Goal: Task Accomplishment & Management: Manage account settings

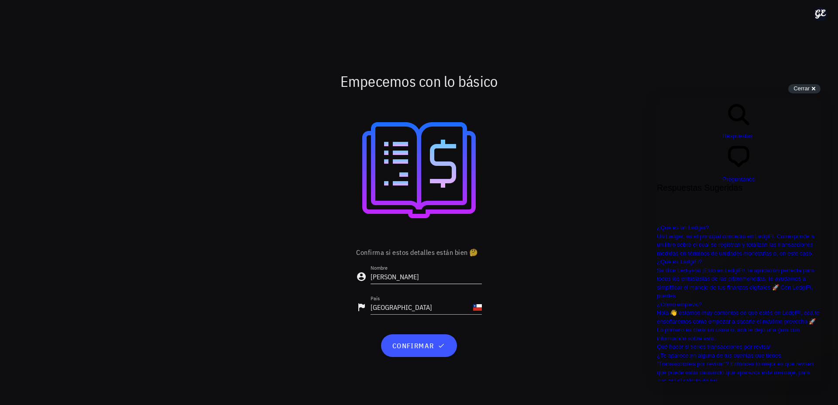
click at [393, 279] on input "Guido" at bounding box center [426, 277] width 111 height 14
type input "[PERSON_NAME]"
click at [414, 345] on span "confirmar" at bounding box center [419, 345] width 55 height 9
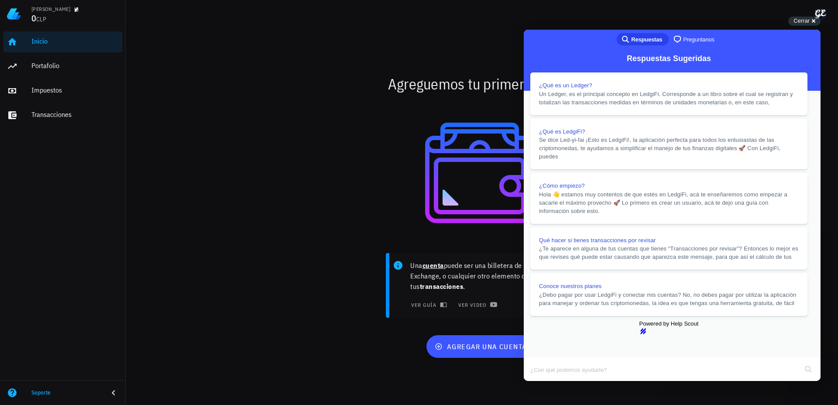
click at [349, 198] on div at bounding box center [482, 173] width 507 height 140
click at [540, 382] on button "Close" at bounding box center [532, 387] width 16 height 11
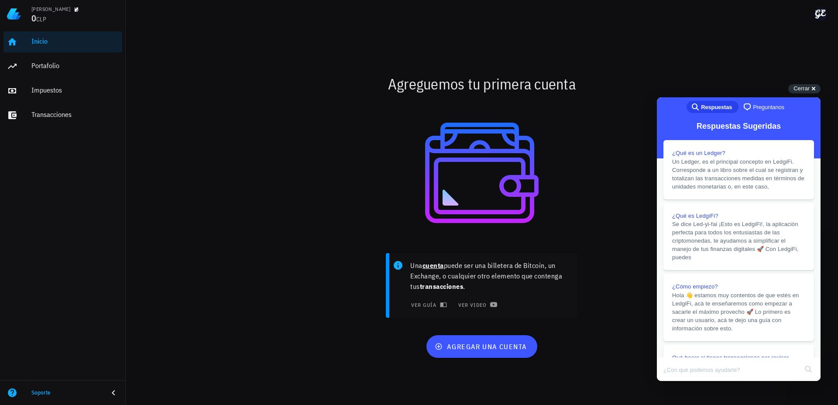
click at [326, 140] on div at bounding box center [482, 173] width 507 height 140
click at [812, 89] on div "Cerrar cross-small" at bounding box center [804, 88] width 32 height 9
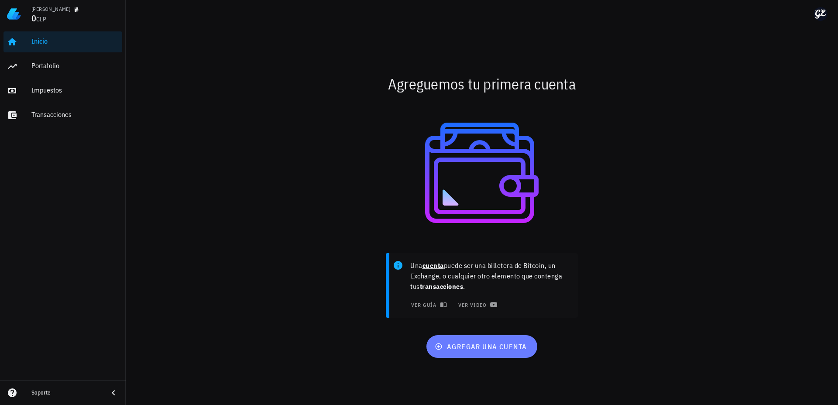
click at [464, 347] on span "agregar una cuenta" at bounding box center [482, 346] width 90 height 9
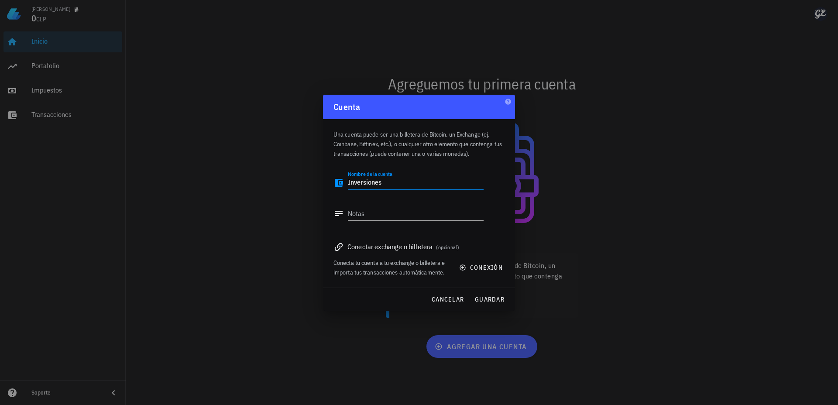
type textarea "Inversiones"
click at [470, 268] on span "conexión" at bounding box center [482, 268] width 42 height 8
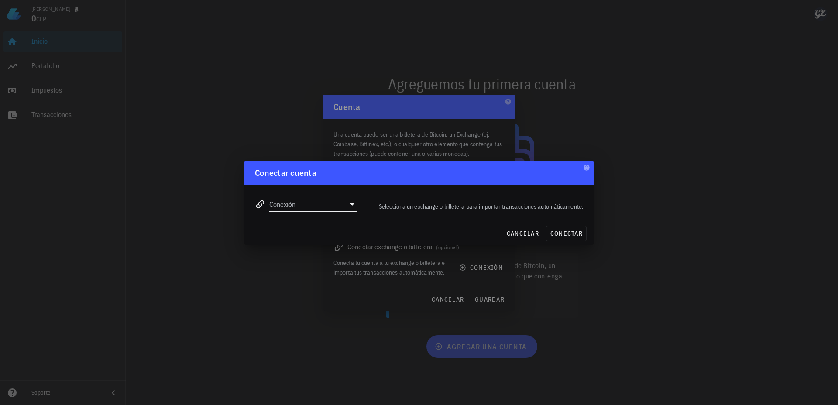
click at [326, 203] on input "Conexión" at bounding box center [307, 204] width 76 height 14
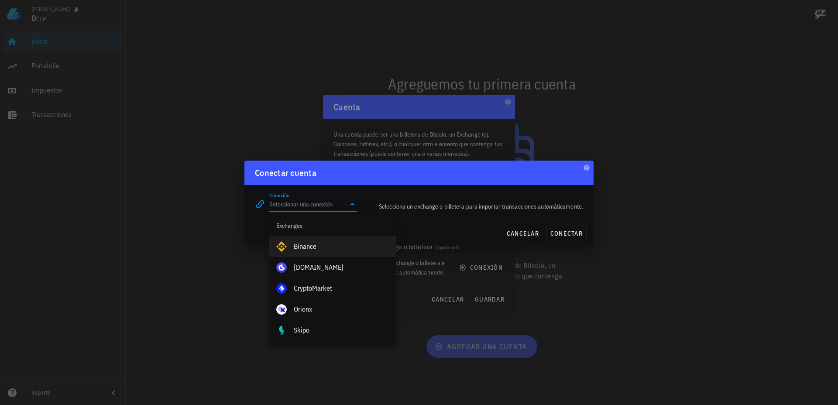
click at [320, 243] on div "Binance" at bounding box center [341, 246] width 95 height 8
type input "Binance"
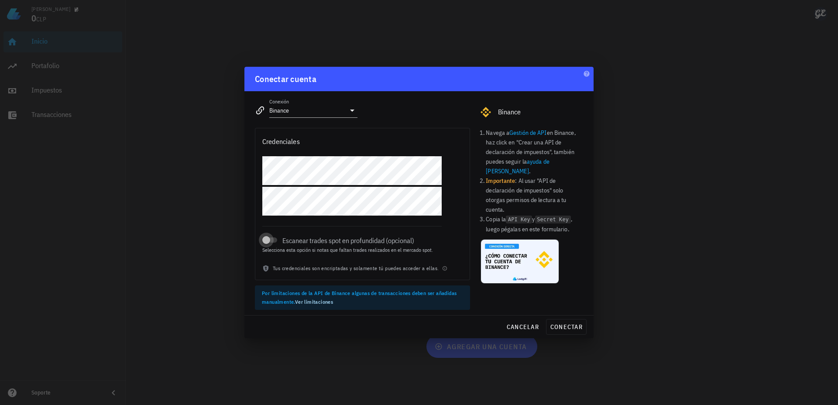
click at [270, 243] on div at bounding box center [266, 240] width 12 height 12
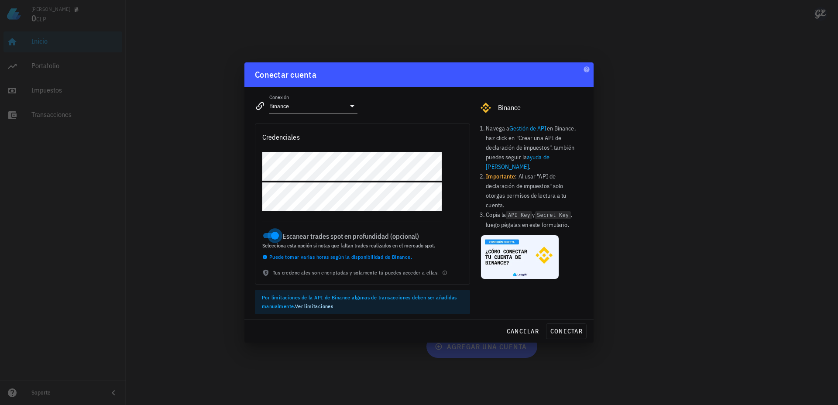
click at [273, 232] on div at bounding box center [275, 236] width 12 height 12
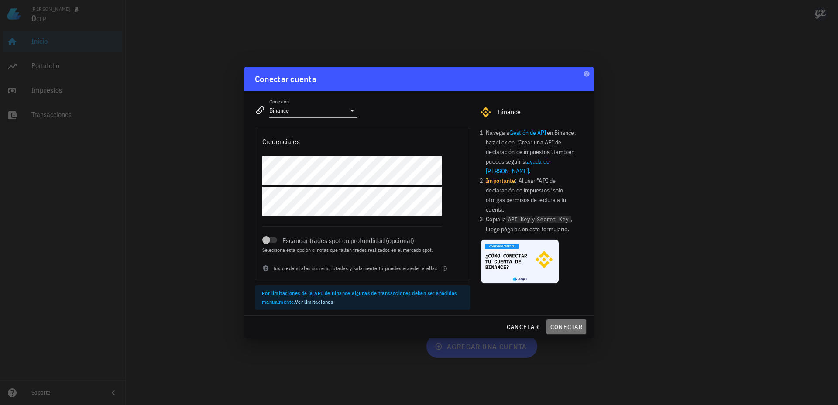
click at [563, 324] on span "conectar" at bounding box center [566, 327] width 33 height 8
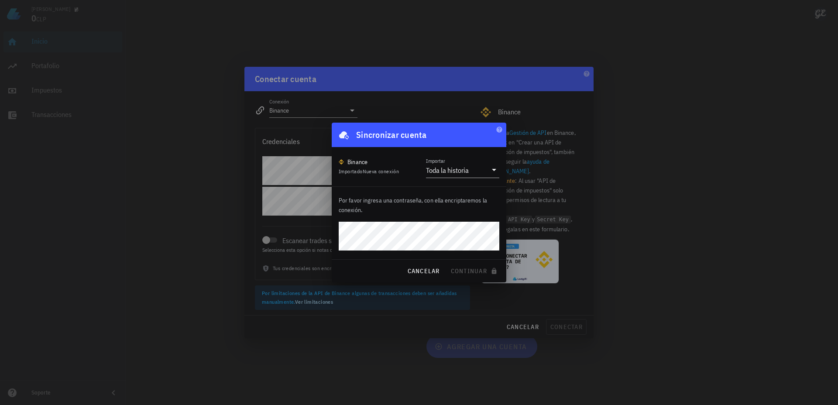
click at [461, 217] on div "Por favor ingresa una contraseña, con ella encriptaremos la conexión." at bounding box center [419, 223] width 175 height 72
click at [468, 274] on span "continuar" at bounding box center [475, 271] width 49 height 8
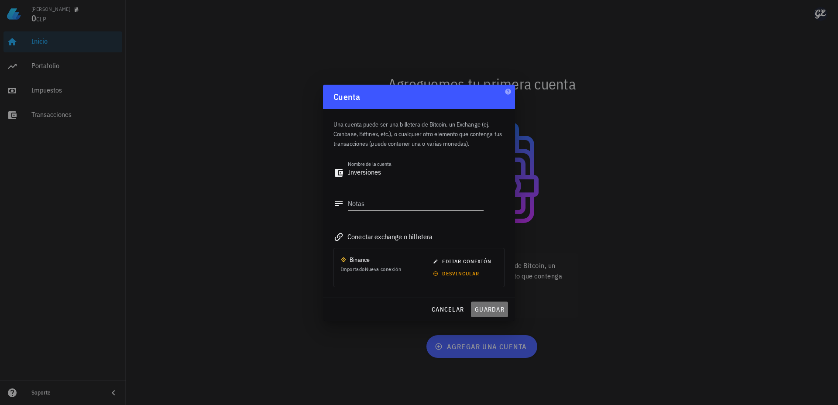
click at [485, 306] on span "guardar" at bounding box center [490, 310] width 30 height 8
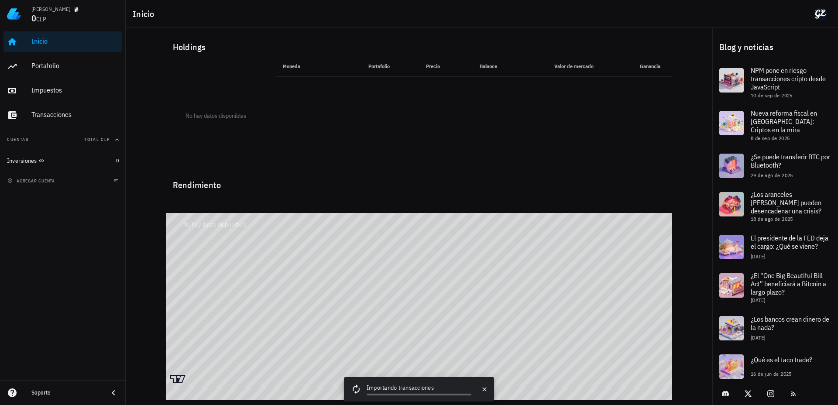
click at [52, 256] on div "Inicio [GEOGRAPHIC_DATA] Impuestos [GEOGRAPHIC_DATA] Cuentas Total CLP Inversio…" at bounding box center [63, 204] width 126 height 352
click at [67, 67] on div "Portafolio" at bounding box center [74, 66] width 87 height 8
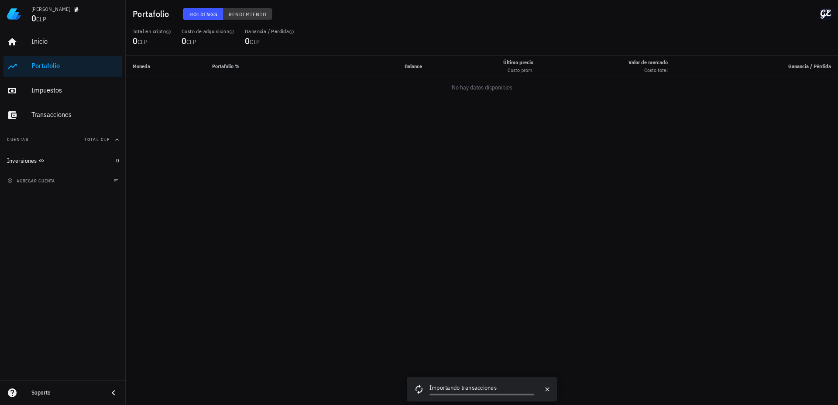
click at [237, 14] on span "Rendimiento" at bounding box center [247, 14] width 38 height 7
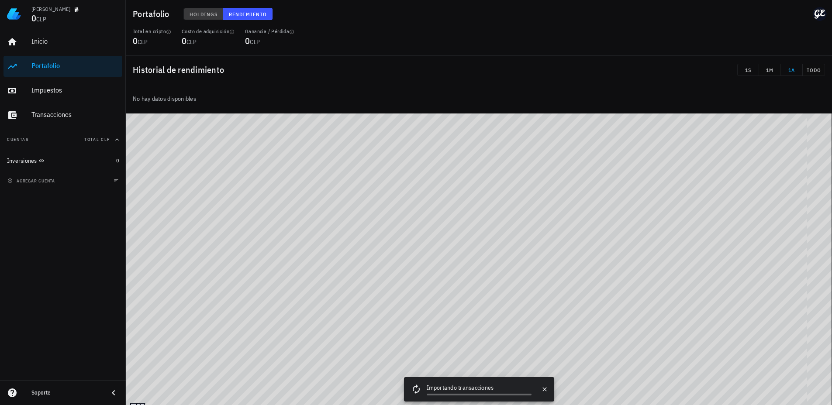
click at [193, 10] on button "Holdings" at bounding box center [203, 14] width 40 height 12
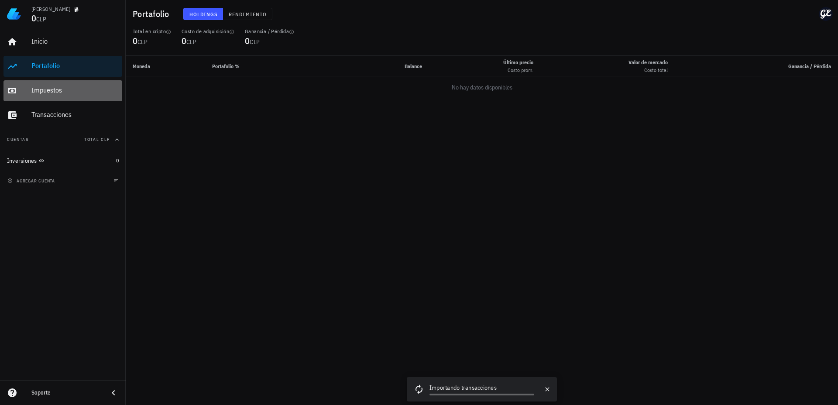
click at [80, 89] on div "Impuestos" at bounding box center [74, 90] width 87 height 8
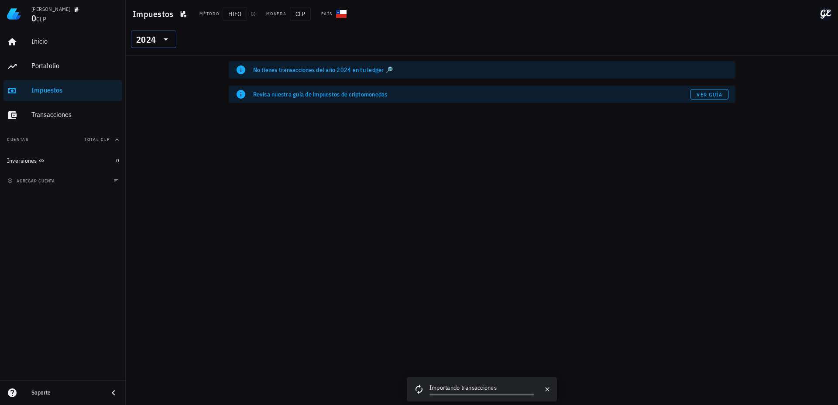
click at [159, 34] on div at bounding box center [165, 39] width 12 height 10
click at [153, 65] on div "2025" at bounding box center [153, 62] width 31 height 7
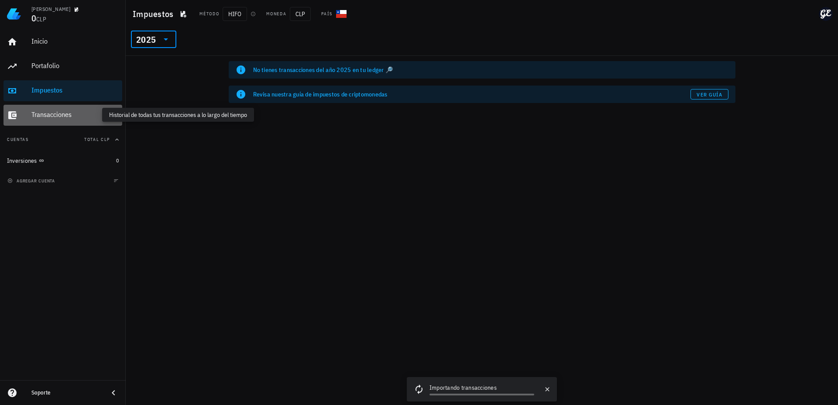
click at [74, 116] on div "Transacciones" at bounding box center [74, 114] width 87 height 8
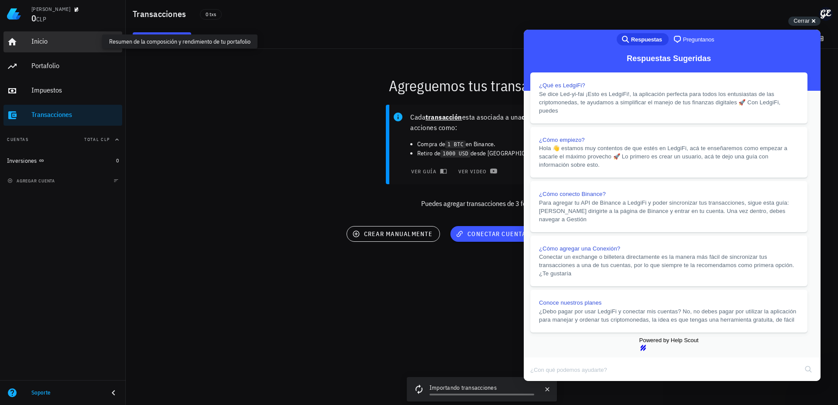
click at [70, 44] on div "Inicio" at bounding box center [74, 41] width 87 height 8
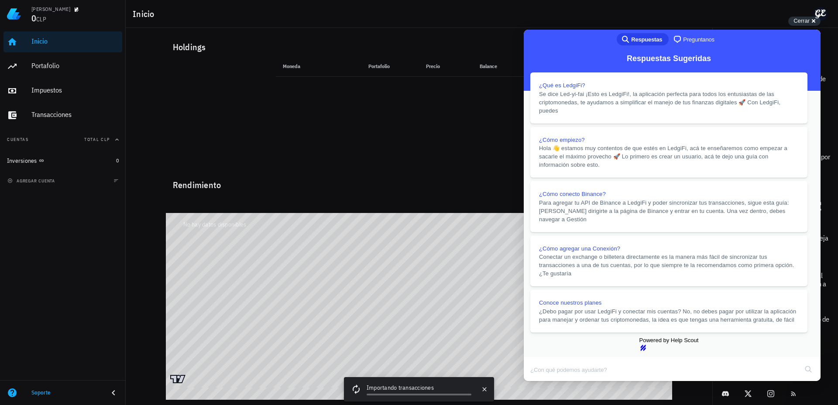
click at [540, 382] on button "Close" at bounding box center [532, 387] width 16 height 11
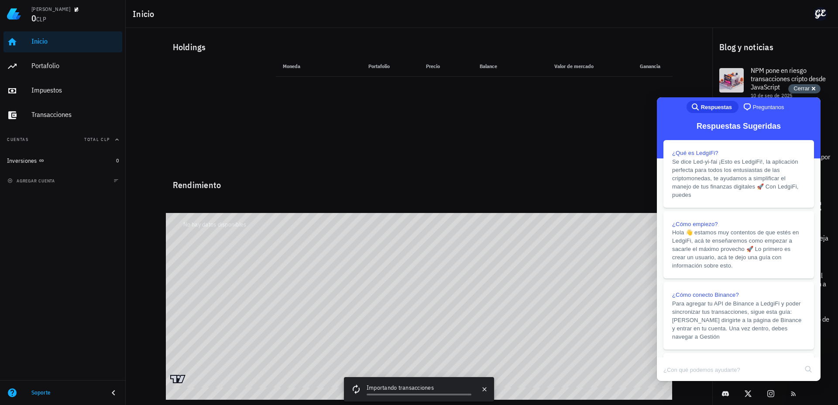
click at [800, 87] on span "Cerrar" at bounding box center [802, 88] width 16 height 7
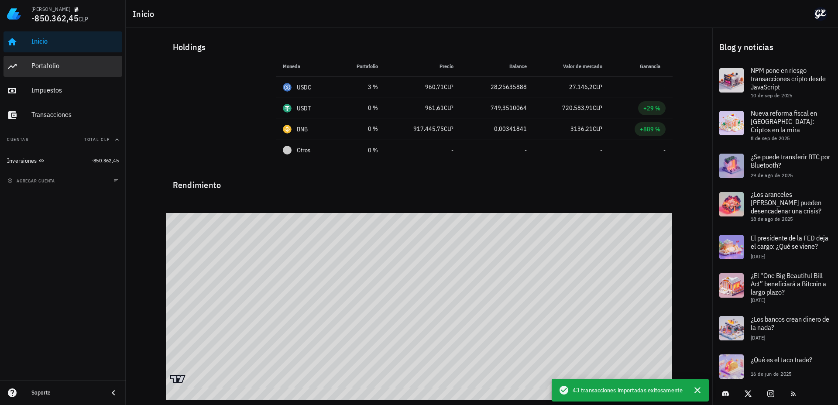
click at [55, 68] on div "Portafolio" at bounding box center [74, 66] width 87 height 8
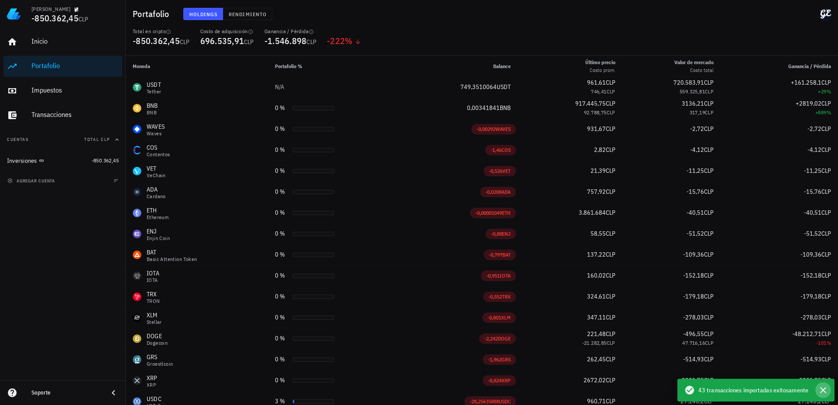
click at [826, 391] on icon "button" at bounding box center [823, 390] width 10 height 10
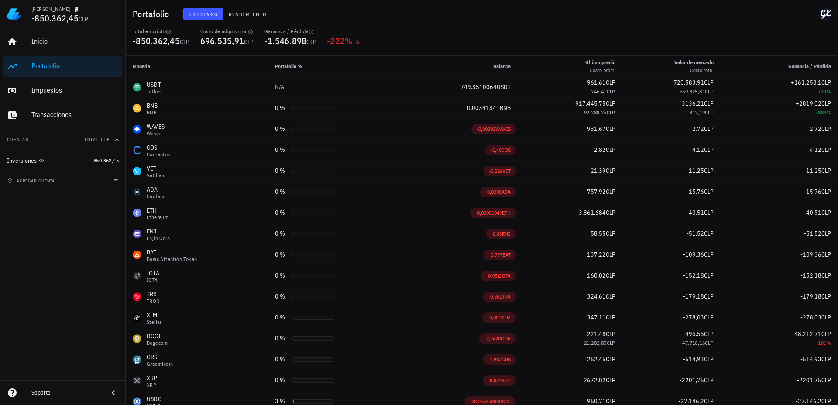
click at [77, 282] on div "Inicio [GEOGRAPHIC_DATA] Impuestos [GEOGRAPHIC_DATA] Cuentas Total CLP Inversio…" at bounding box center [63, 204] width 126 height 352
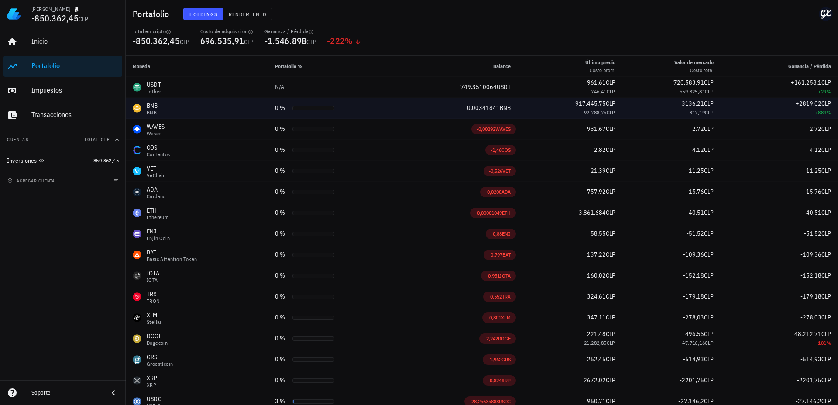
drag, startPoint x: 341, startPoint y: 105, endPoint x: 303, endPoint y: 107, distance: 38.5
click at [324, 106] on div "0 %" at bounding box center [334, 107] width 119 height 9
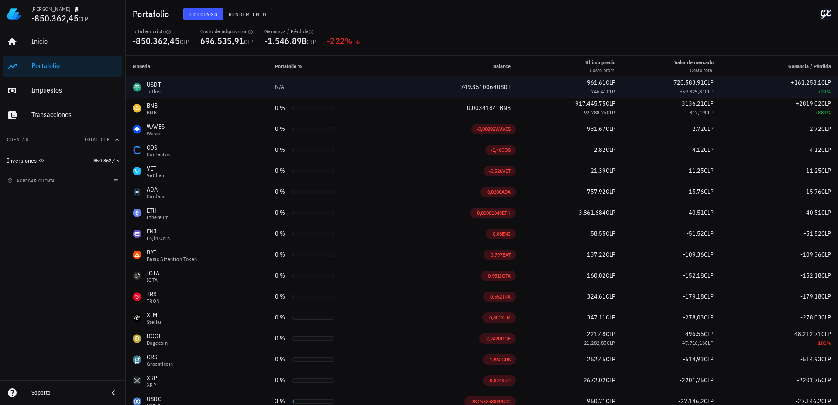
click at [285, 86] on div "N/A" at bounding box center [282, 87] width 14 height 9
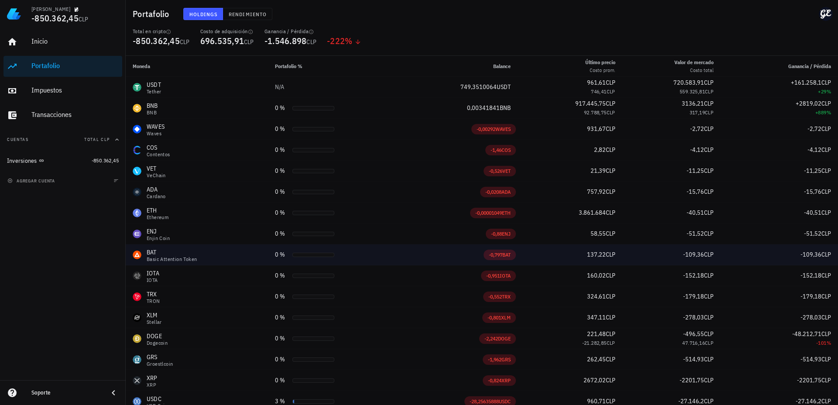
scroll to position [28, 0]
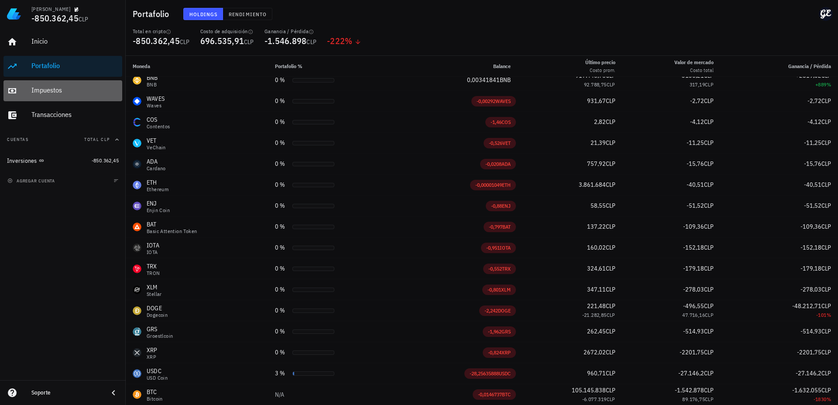
click at [59, 87] on div "Impuestos" at bounding box center [74, 90] width 87 height 8
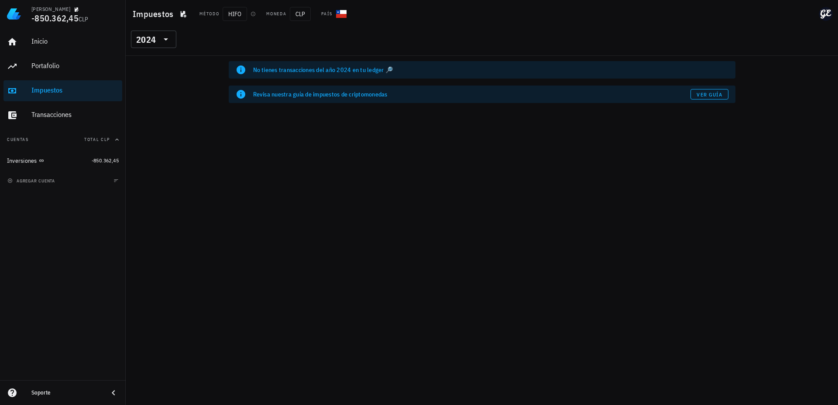
click at [157, 52] on div "​ 2024" at bounding box center [154, 42] width 54 height 23
click at [159, 48] on div "2024" at bounding box center [153, 39] width 35 height 17
click at [156, 57] on div "2025" at bounding box center [153, 62] width 31 height 14
click at [74, 120] on div "Transacciones" at bounding box center [74, 115] width 87 height 20
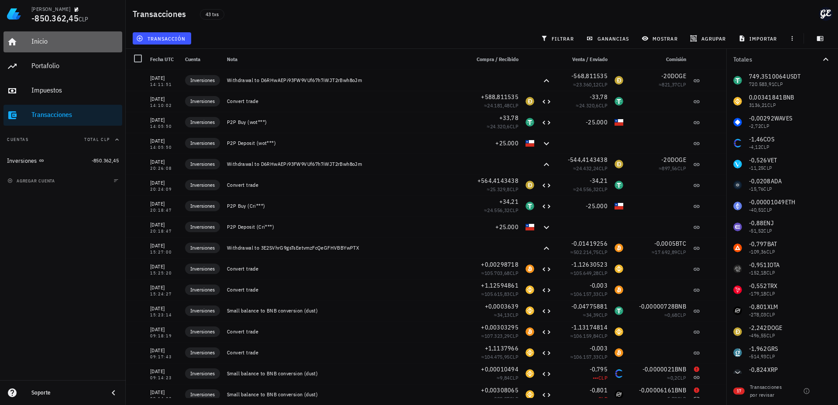
click at [69, 43] on div "Inicio" at bounding box center [74, 41] width 87 height 8
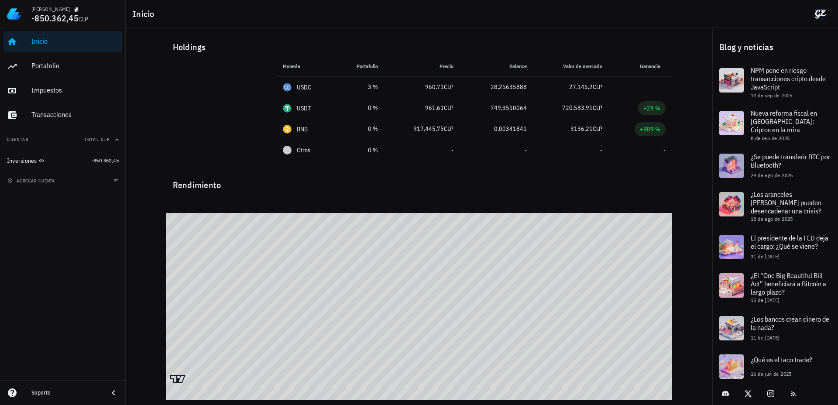
click at [70, 325] on div "Inicio [GEOGRAPHIC_DATA] Impuestos [GEOGRAPHIC_DATA] Cuentas Total CLP Inversio…" at bounding box center [63, 204] width 126 height 352
click at [52, 63] on div "Portafolio" at bounding box center [74, 66] width 87 height 8
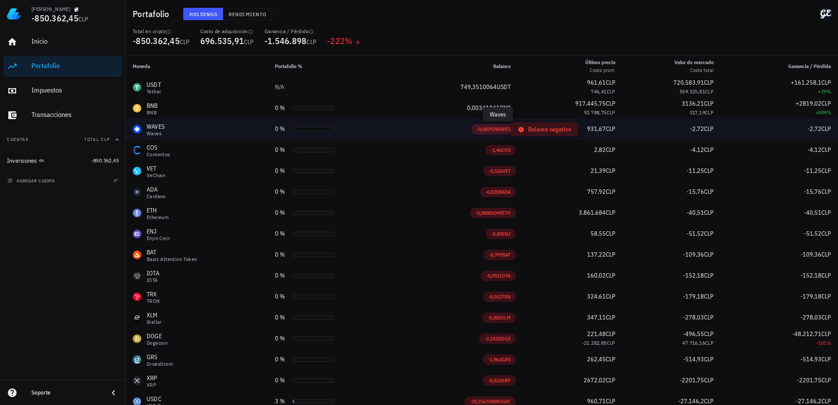
click at [496, 131] on span "WAVES" at bounding box center [503, 129] width 15 height 7
click at [825, 135] on td "-2,72 CLP" at bounding box center [779, 129] width 117 height 21
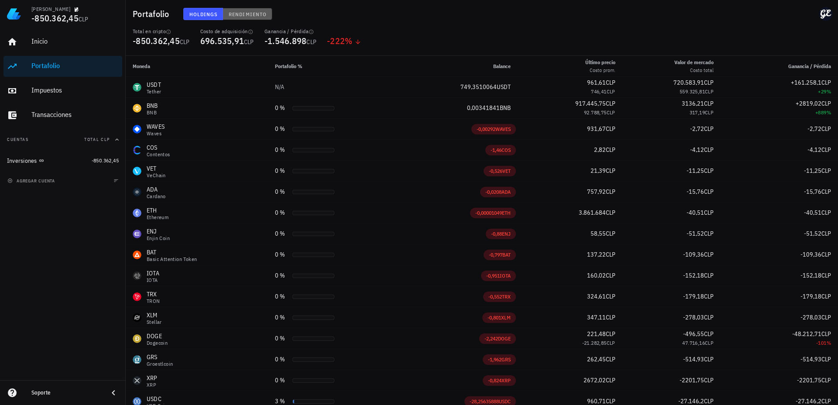
click at [235, 12] on span "Rendimiento" at bounding box center [247, 14] width 38 height 7
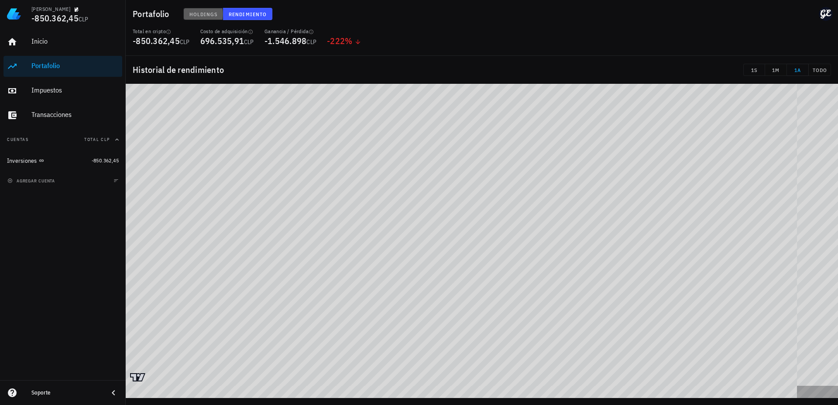
click at [200, 16] on span "Holdings" at bounding box center [203, 14] width 29 height 7
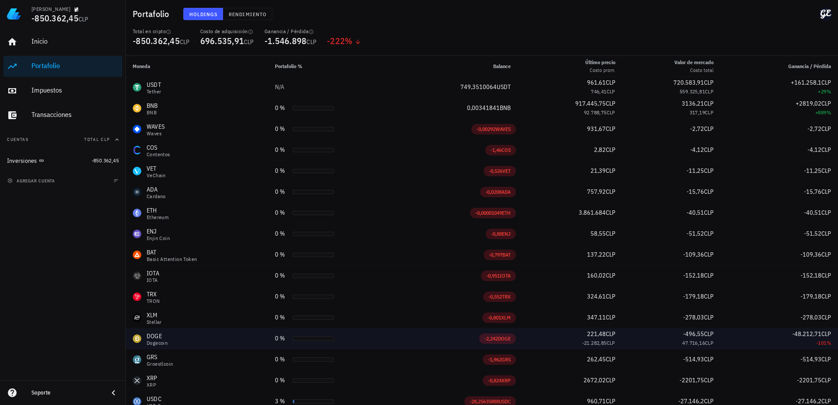
scroll to position [28, 0]
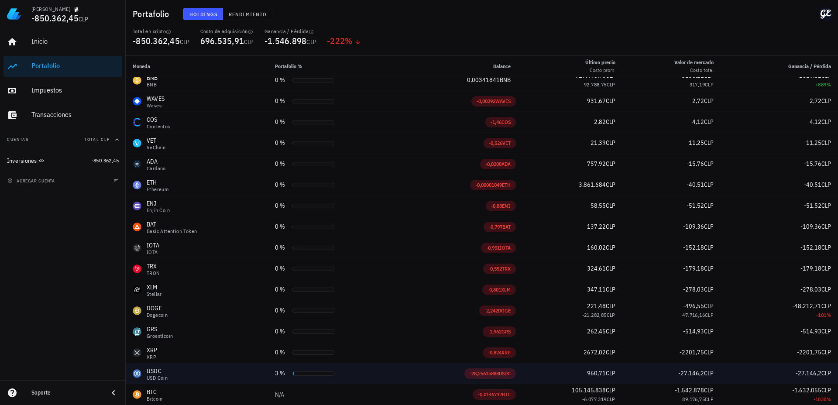
click at [237, 374] on div "USDC USD Coin" at bounding box center [197, 374] width 128 height 14
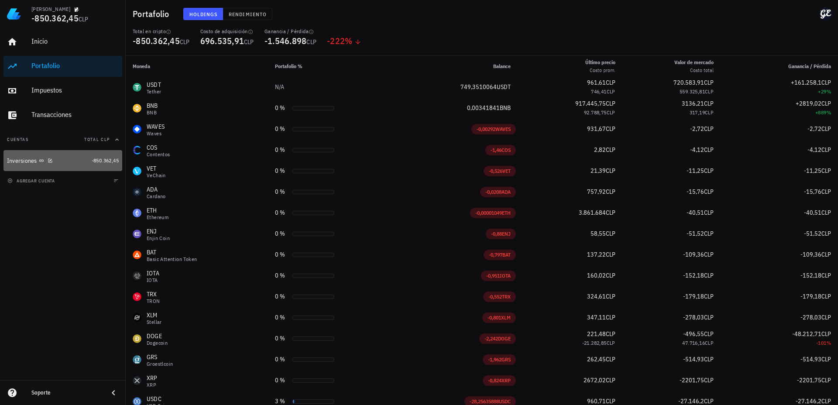
click at [62, 164] on div "Inversiones" at bounding box center [47, 161] width 81 height 8
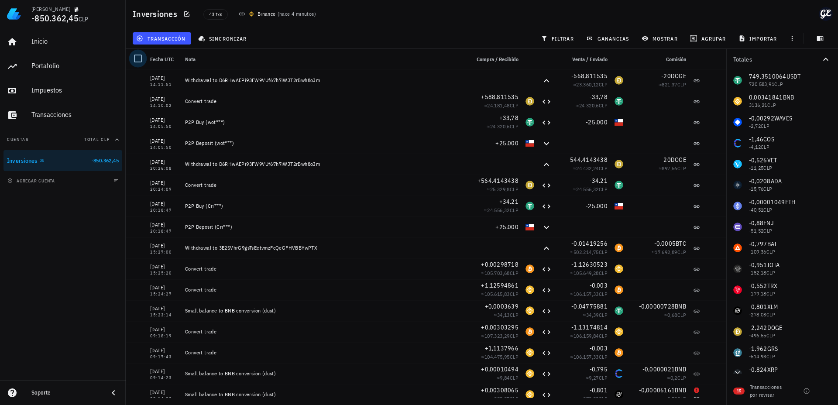
click at [136, 57] on div at bounding box center [138, 58] width 15 height 15
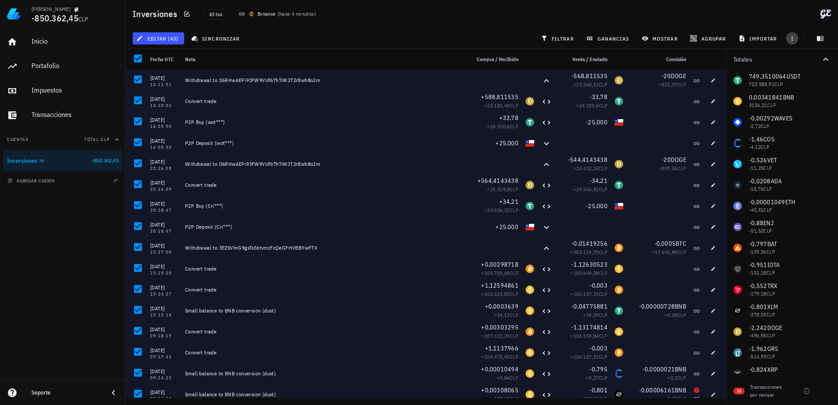
click at [788, 40] on span "button" at bounding box center [792, 38] width 12 height 7
click at [176, 39] on span "editar (43)" at bounding box center [158, 38] width 41 height 7
click at [158, 59] on div "Eliminar" at bounding box center [166, 58] width 24 height 7
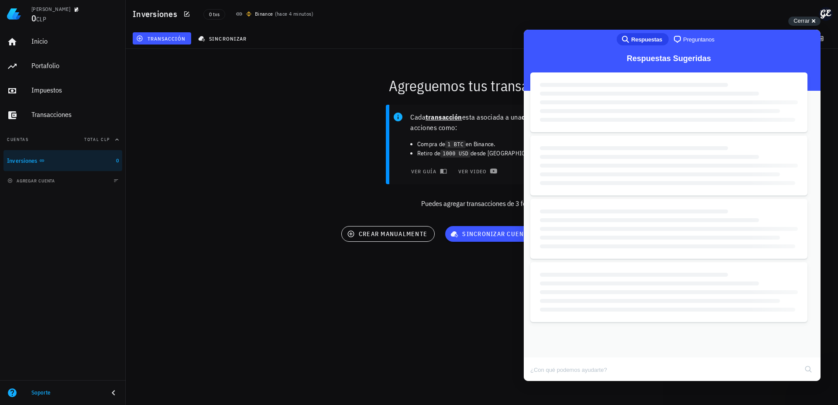
click at [281, 148] on div "Cada transacción esta asociada a una cuenta y son acciones como: Compra de 1 BT…" at bounding box center [481, 160] width 723 height 121
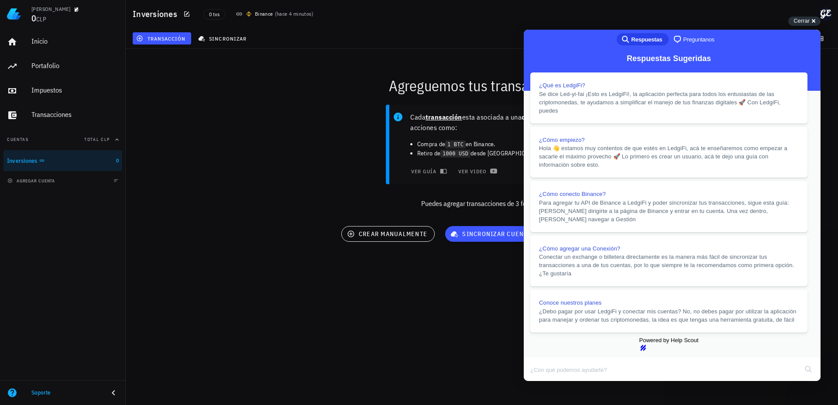
click at [540, 382] on button "Close" at bounding box center [532, 387] width 16 height 11
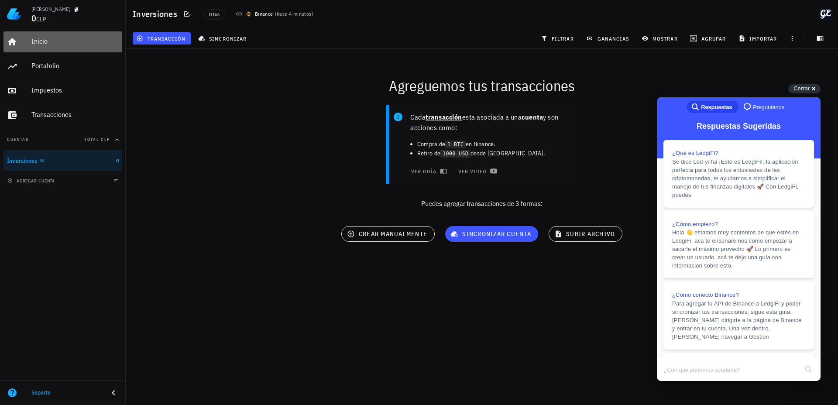
click at [45, 44] on div "Inicio" at bounding box center [74, 41] width 87 height 8
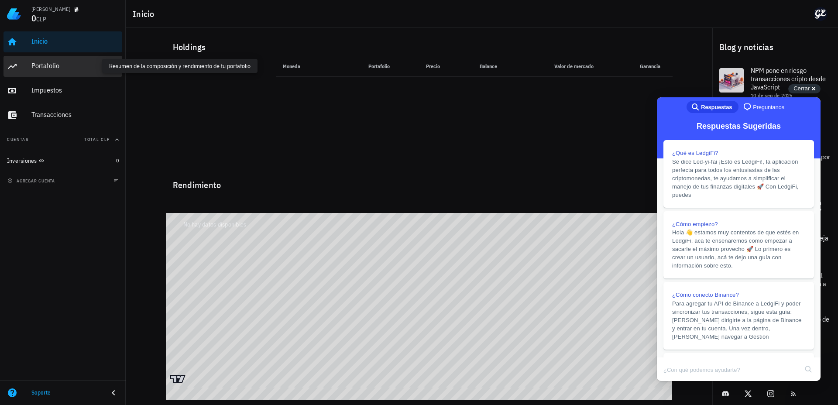
click at [70, 64] on div "Portafolio" at bounding box center [74, 66] width 87 height 8
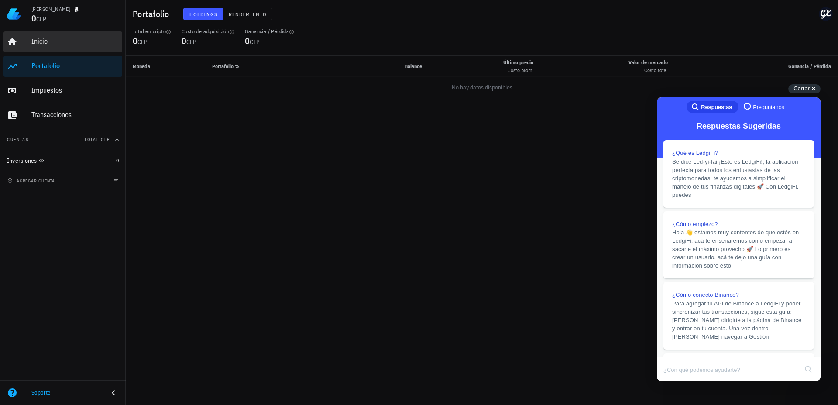
click at [67, 47] on div "Inicio" at bounding box center [74, 42] width 87 height 20
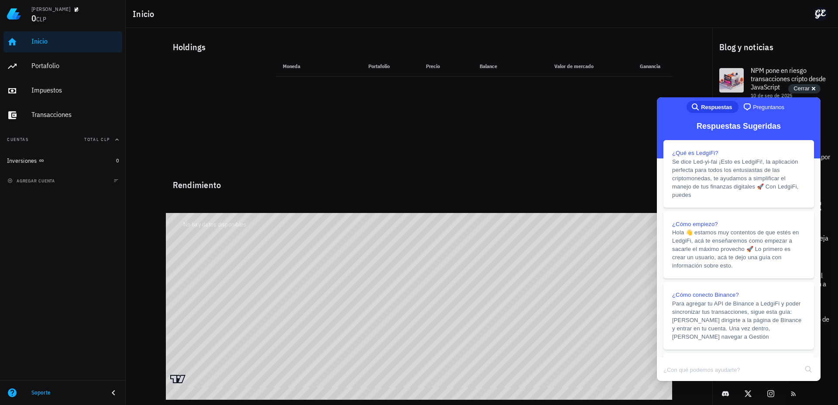
click at [178, 55] on div "Holdings" at bounding box center [419, 47] width 507 height 28
drag, startPoint x: 176, startPoint y: 46, endPoint x: 141, endPoint y: 12, distance: 48.5
click at [175, 46] on div "Holdings" at bounding box center [419, 47] width 507 height 28
click at [141, 12] on h1 "Inicio" at bounding box center [145, 14] width 25 height 14
click at [83, 58] on div "Portafolio" at bounding box center [74, 66] width 87 height 20
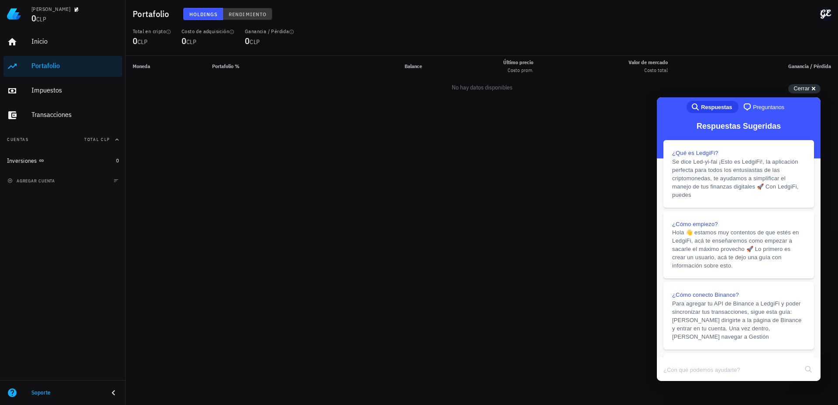
click at [257, 18] on button "Rendimiento" at bounding box center [247, 14] width 49 height 12
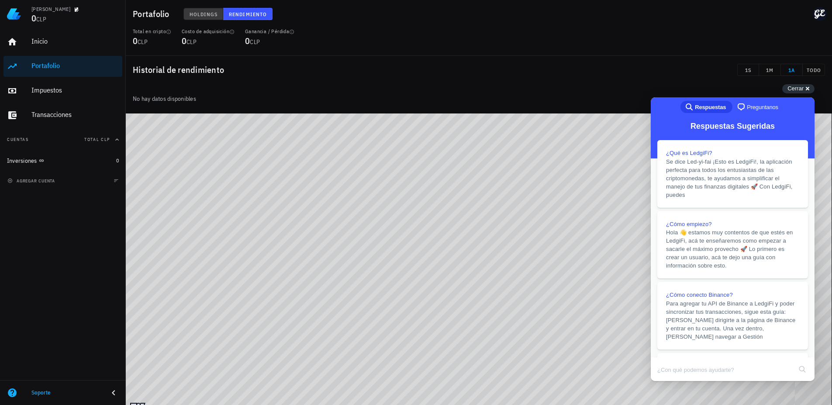
click at [202, 15] on span "Holdings" at bounding box center [203, 14] width 29 height 7
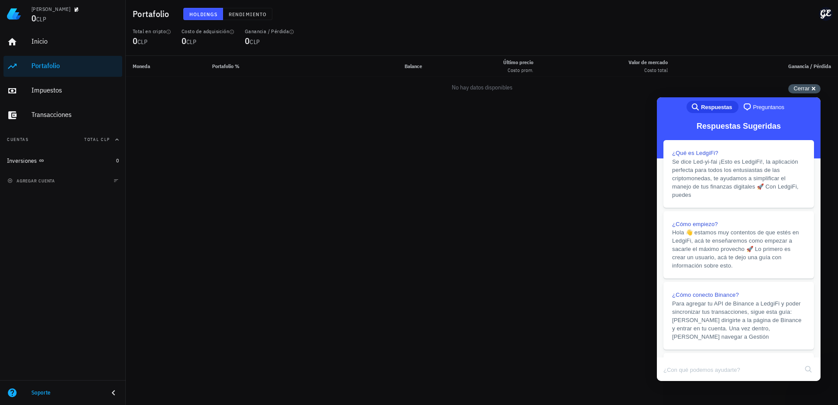
click at [806, 89] on span "Cerrar" at bounding box center [802, 88] width 16 height 7
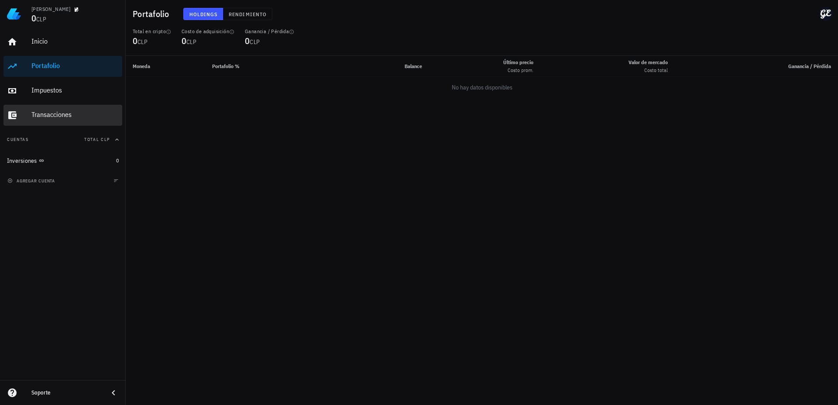
click at [59, 117] on div "Transacciones" at bounding box center [74, 114] width 87 height 8
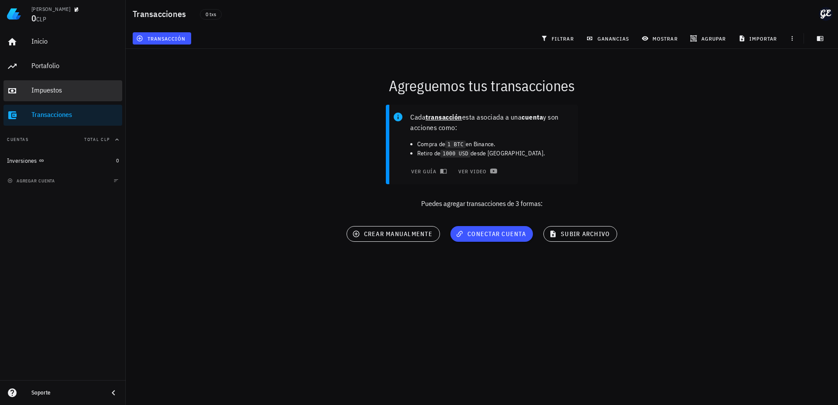
click at [61, 96] on div "Impuestos" at bounding box center [74, 91] width 87 height 20
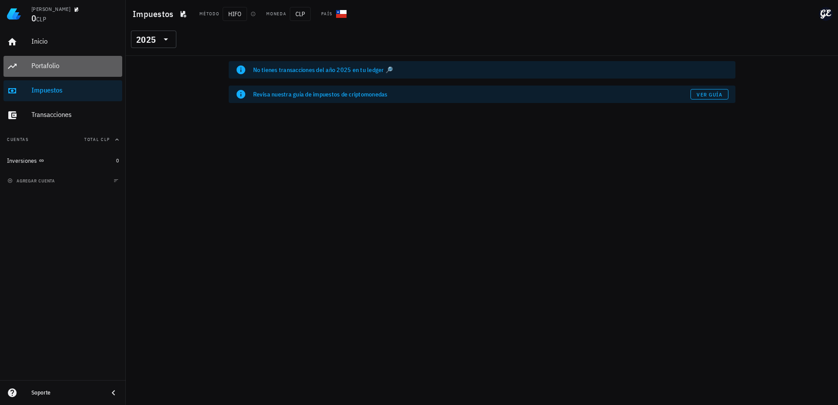
click at [65, 73] on div "Portafolio" at bounding box center [74, 66] width 87 height 20
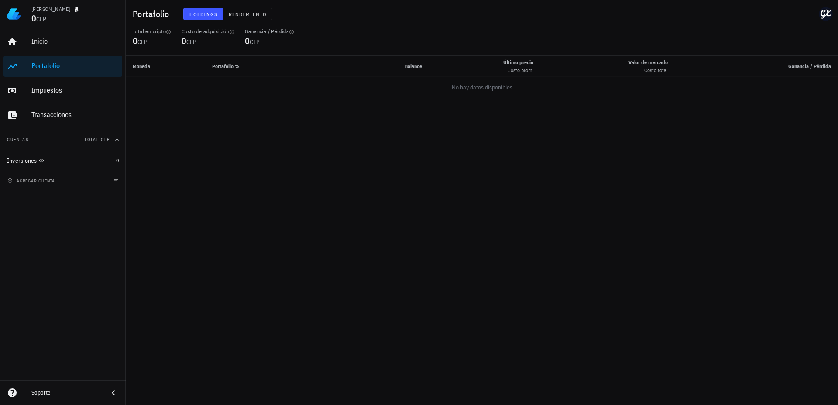
click at [63, 53] on div "Inicio [GEOGRAPHIC_DATA] Impuestos [GEOGRAPHIC_DATA]" at bounding box center [62, 78] width 119 height 101
click at [66, 48] on div "Inicio" at bounding box center [74, 42] width 87 height 20
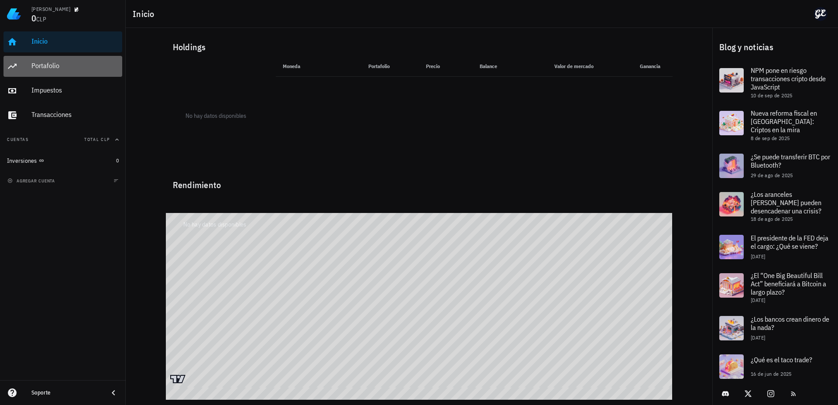
click at [43, 65] on div "Portafolio" at bounding box center [74, 66] width 87 height 8
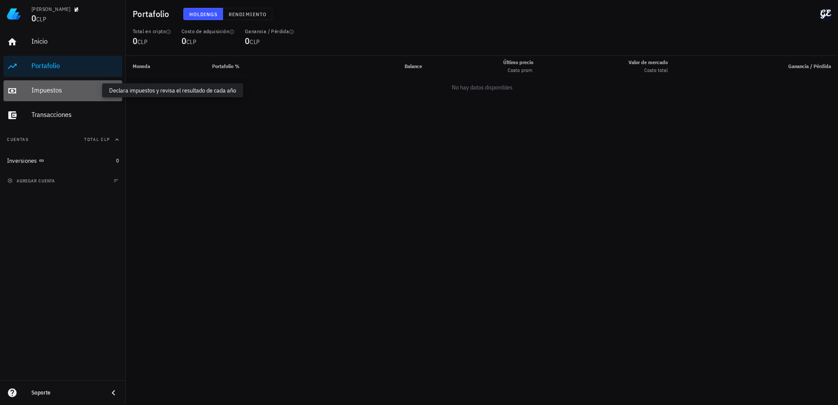
click at [58, 93] on div "Impuestos" at bounding box center [74, 90] width 87 height 8
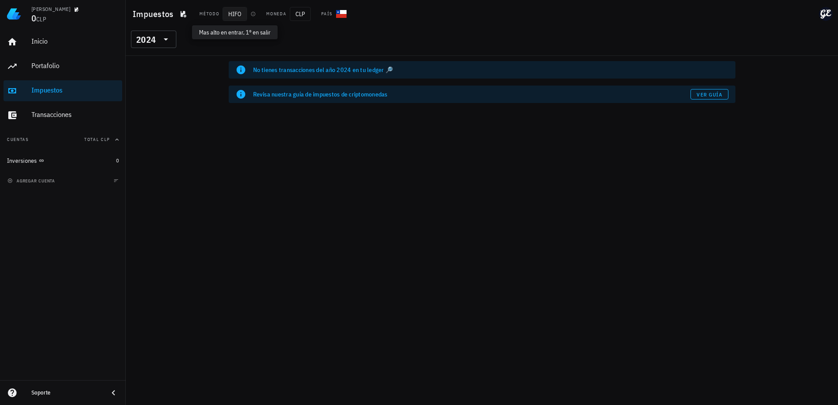
click at [237, 18] on span "HIFO" at bounding box center [235, 14] width 24 height 14
click at [48, 115] on div "Transacciones" at bounding box center [74, 114] width 87 height 8
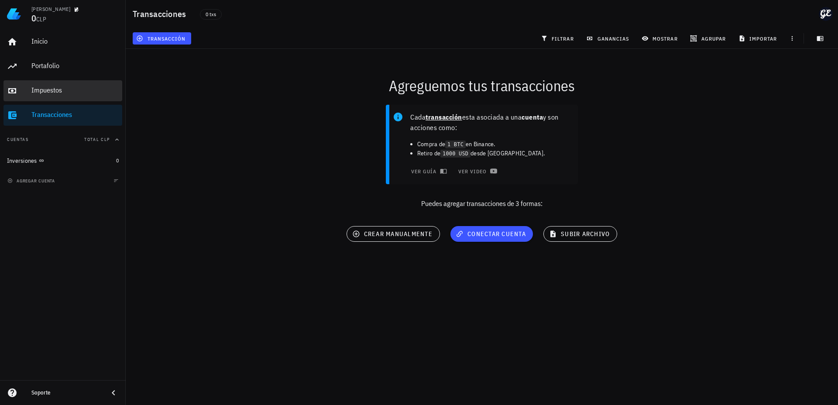
click at [44, 94] on div "Impuestos" at bounding box center [74, 91] width 87 height 20
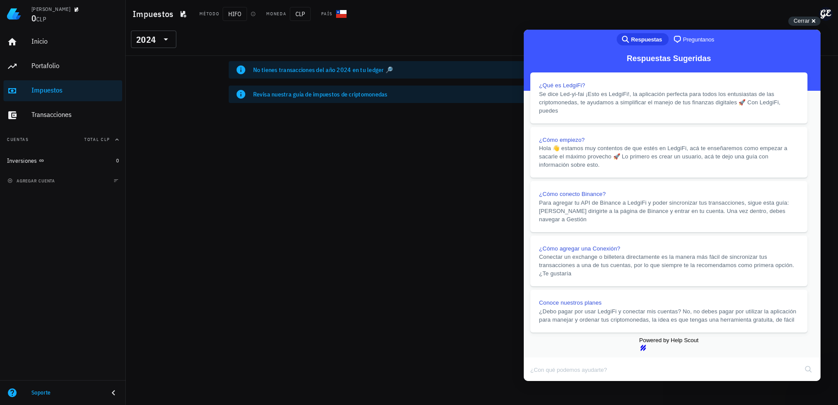
click at [540, 382] on button "Close" at bounding box center [532, 387] width 16 height 11
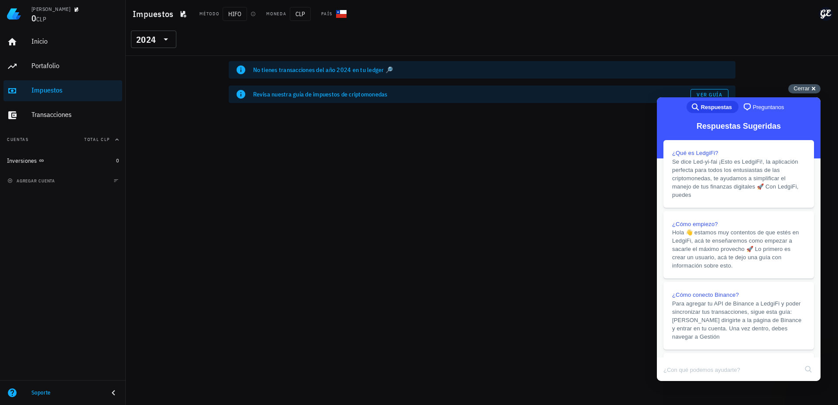
click at [805, 86] on span "Cerrar" at bounding box center [802, 88] width 16 height 7
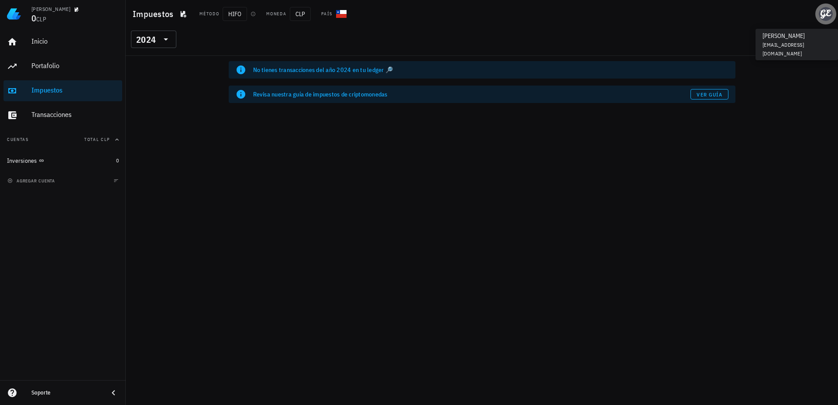
click at [829, 14] on div "avatar" at bounding box center [826, 14] width 14 height 14
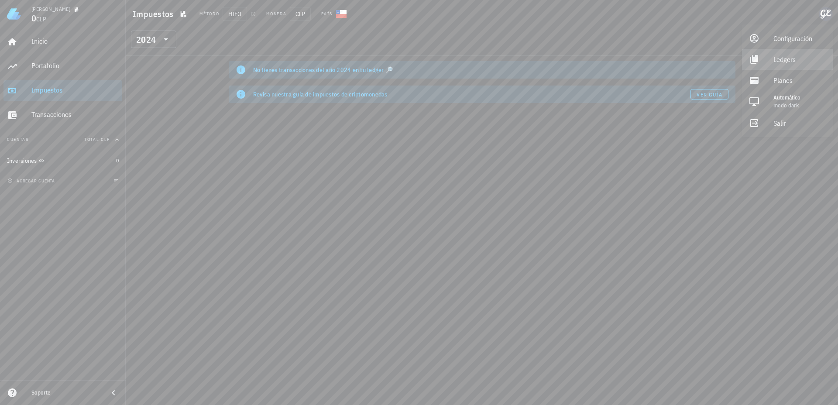
click at [802, 59] on div "Ledgers" at bounding box center [800, 59] width 52 height 17
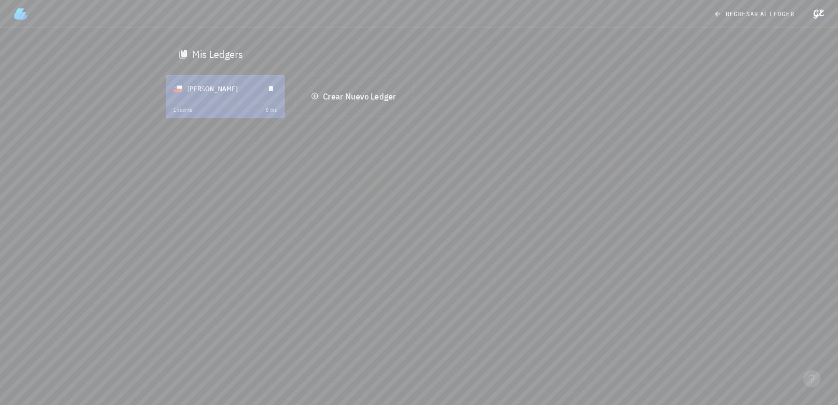
click at [221, 98] on div "[PERSON_NAME]" at bounding box center [222, 88] width 71 height 23
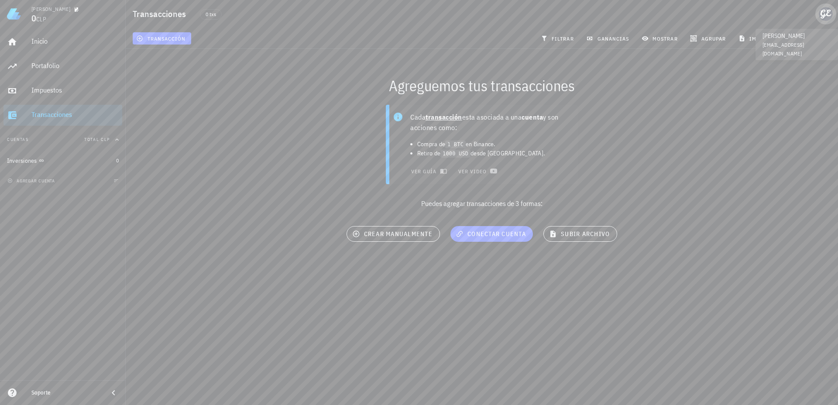
click at [827, 15] on div "avatar" at bounding box center [826, 14] width 14 height 14
click at [792, 84] on div "Planes" at bounding box center [800, 80] width 52 height 17
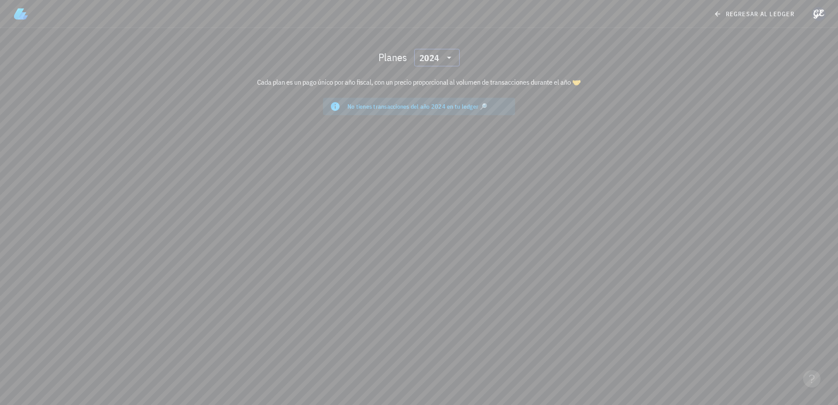
click at [436, 64] on div "2024" at bounding box center [431, 57] width 23 height 17
click at [437, 79] on div "2025" at bounding box center [436, 80] width 31 height 7
click at [814, 11] on div "avatar" at bounding box center [819, 14] width 14 height 14
click at [780, 11] on span "regresar al ledger" at bounding box center [755, 14] width 79 height 8
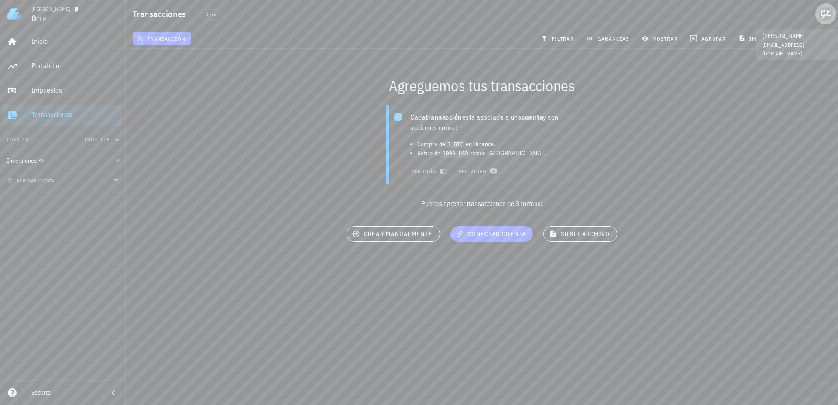
click at [829, 17] on div "avatar" at bounding box center [826, 14] width 14 height 14
click at [103, 241] on div "Inicio Portafolio Impuestos Transacciones Cuentas Total CLP Inversiones 0 agreg…" at bounding box center [63, 204] width 126 height 352
click at [87, 261] on div "Inicio Portafolio Impuestos Transacciones Cuentas Total CLP Inversiones 0 agreg…" at bounding box center [63, 204] width 126 height 352
click at [820, 14] on div "avatar" at bounding box center [826, 14] width 14 height 14
click at [780, 31] on div "Configuración" at bounding box center [800, 38] width 52 height 17
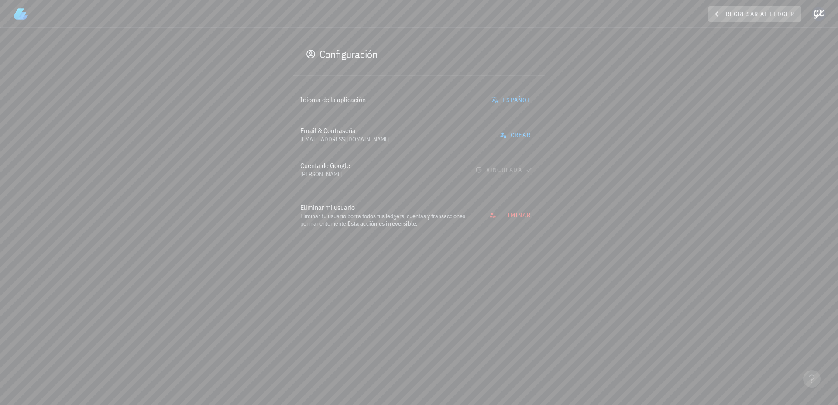
click at [758, 21] on link "regresar al ledger" at bounding box center [755, 14] width 93 height 16
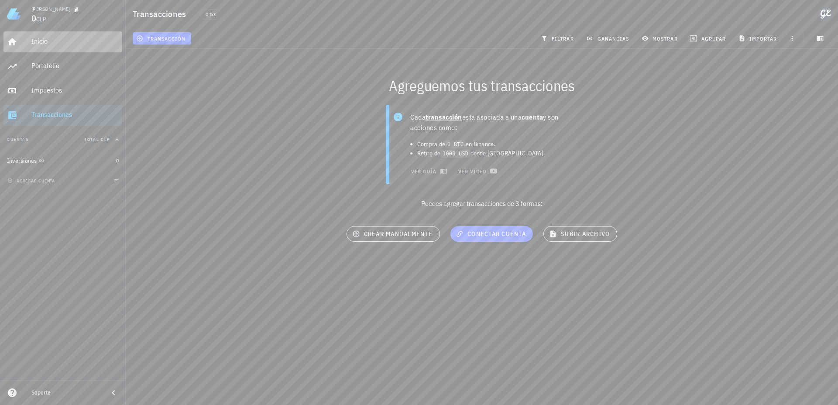
click at [48, 48] on div "Inicio" at bounding box center [74, 42] width 87 height 20
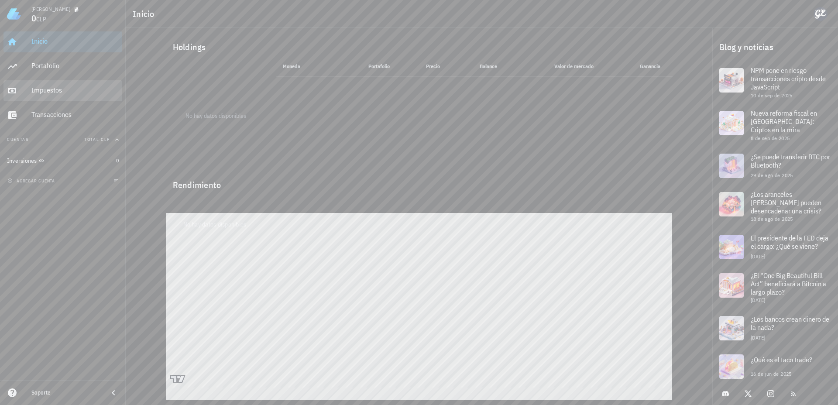
click at [88, 92] on div "Impuestos" at bounding box center [74, 90] width 87 height 8
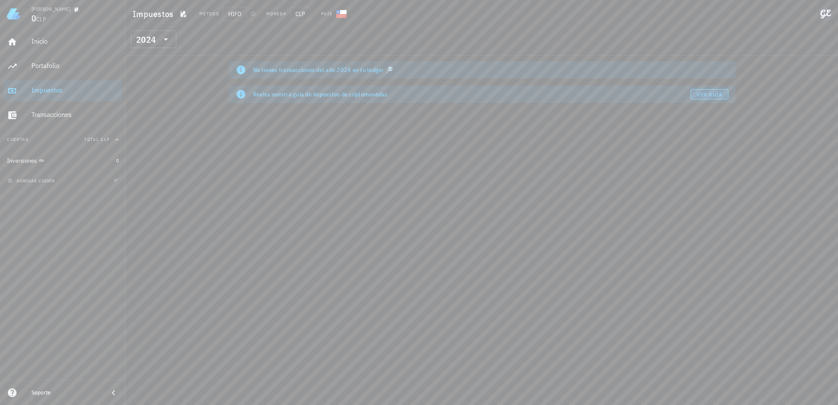
click at [709, 97] on span "Ver guía" at bounding box center [709, 94] width 26 height 7
click at [826, 15] on div "avatar" at bounding box center [826, 14] width 14 height 14
click at [788, 82] on div "Planes" at bounding box center [800, 80] width 52 height 17
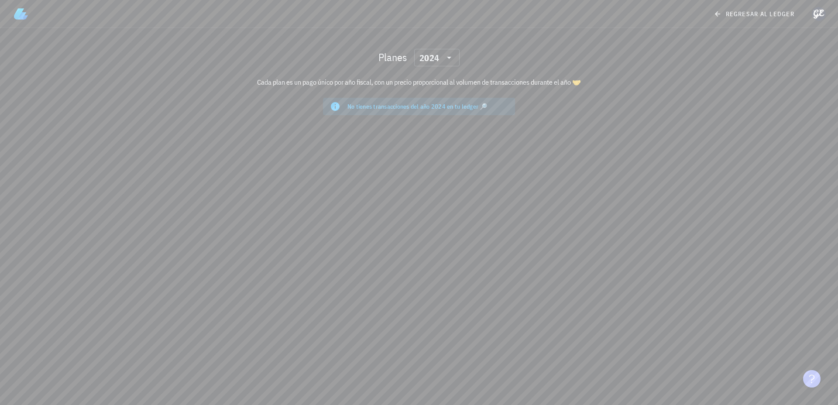
click at [809, 380] on icon "button" at bounding box center [812, 379] width 9 height 9
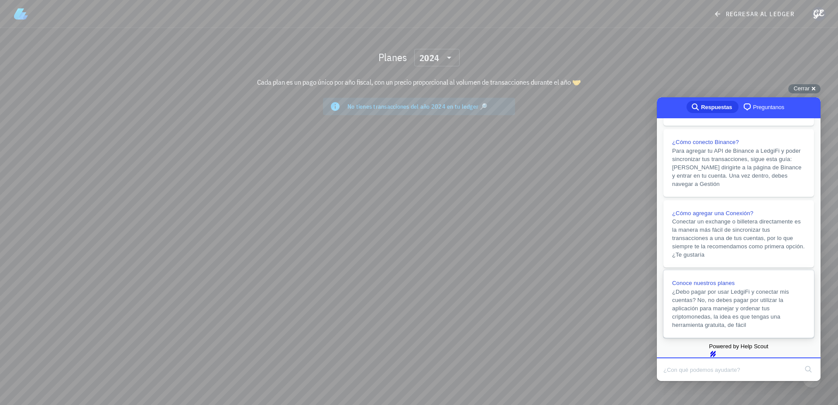
click at [747, 288] on span "¿Debo pagar por usar LedgiFi y conectar mis cuentas? No, no debes pagar por uti…" at bounding box center [738, 308] width 133 height 41
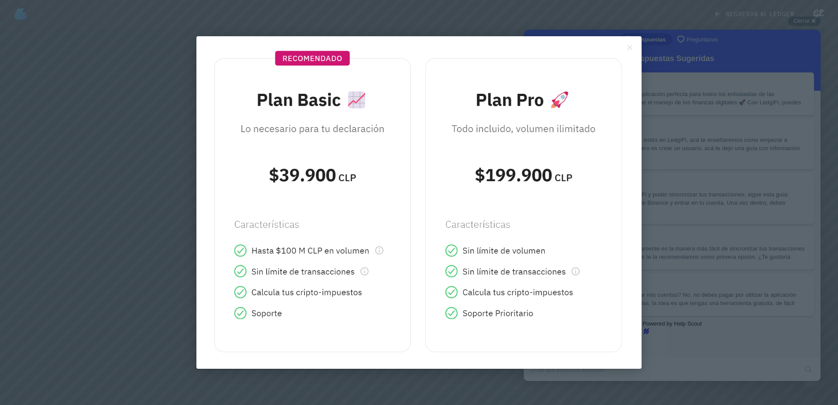
click at [326, 239] on img at bounding box center [419, 202] width 428 height 315
click at [736, 109] on div at bounding box center [419, 202] width 838 height 405
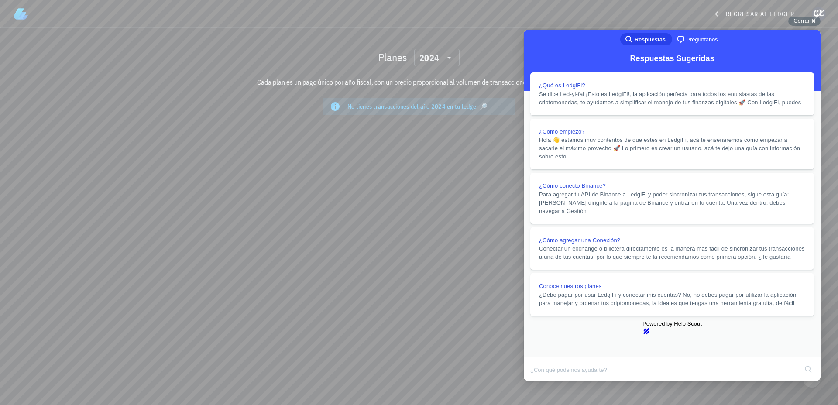
click at [540, 382] on button "Close" at bounding box center [532, 387] width 16 height 11
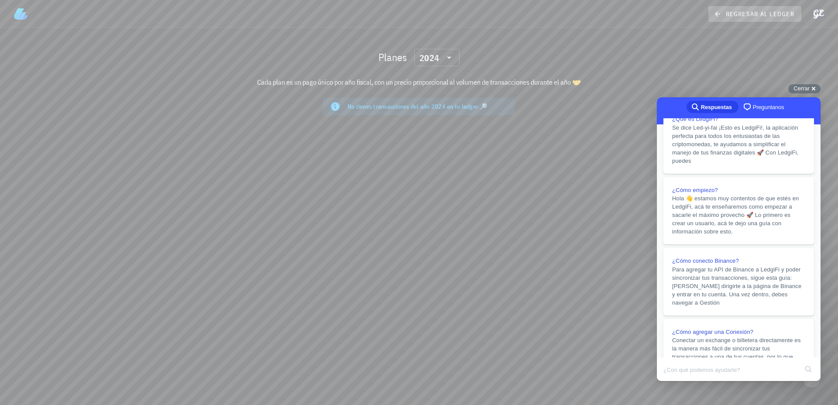
click at [716, 11] on icon at bounding box center [718, 14] width 8 height 10
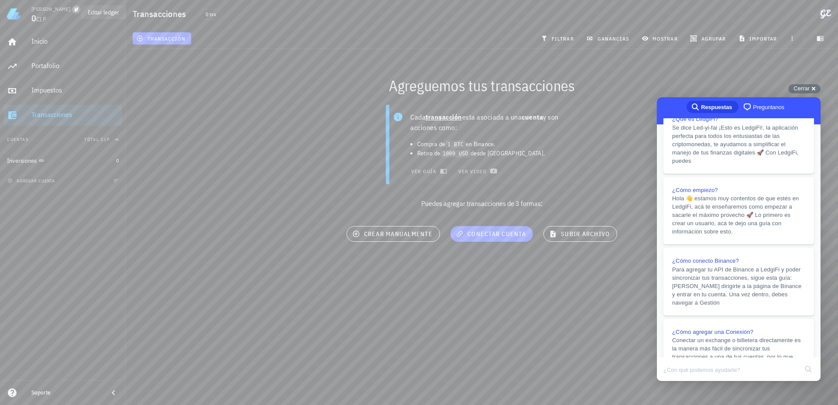
click at [74, 10] on icon "button" at bounding box center [76, 9] width 5 height 5
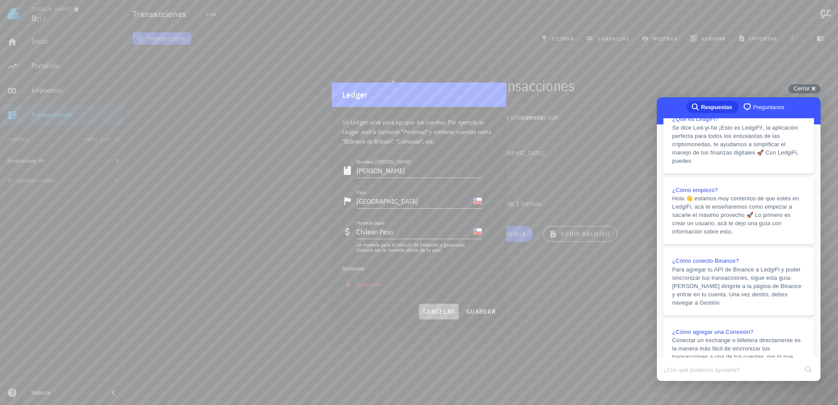
click at [437, 314] on span "cancelar" at bounding box center [439, 312] width 33 height 8
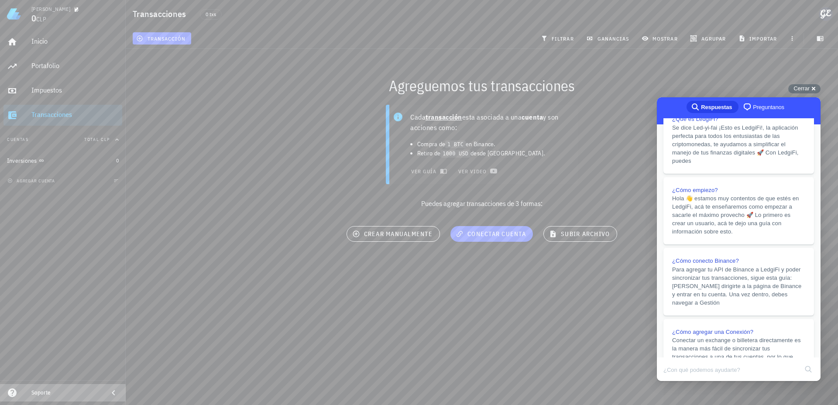
click at [29, 395] on div "Soporte" at bounding box center [63, 392] width 126 height 17
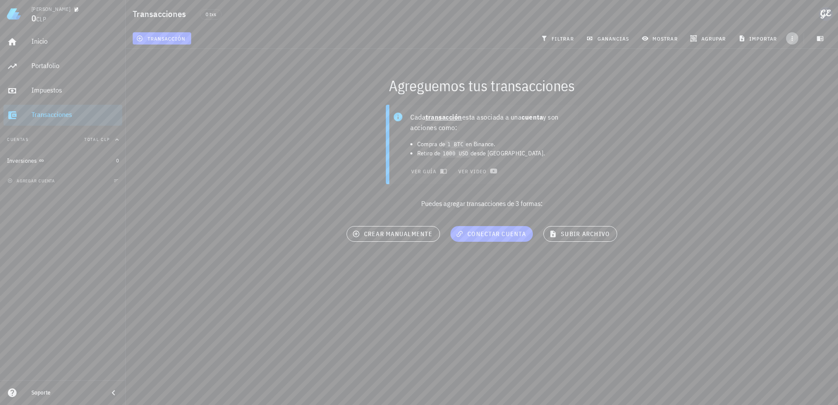
click at [792, 40] on icon "button" at bounding box center [792, 38] width 1 height 5
click at [821, 39] on icon "button" at bounding box center [820, 38] width 7 height 7
click at [816, 42] on button "button" at bounding box center [820, 38] width 22 height 12
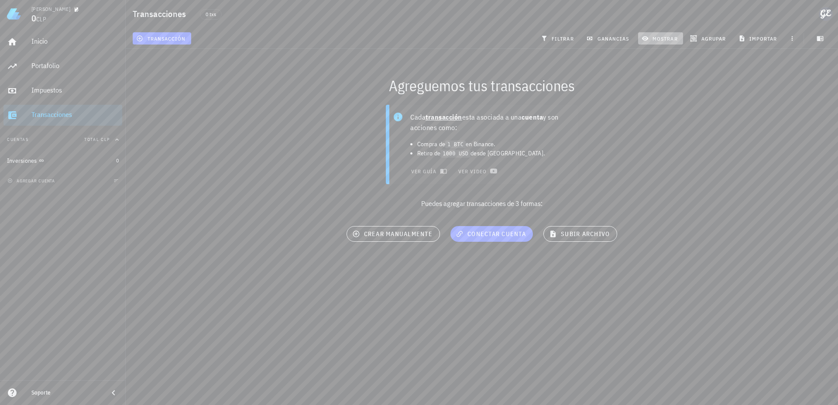
click at [644, 38] on icon "button" at bounding box center [645, 38] width 7 height 4
click at [644, 38] on icon "button" at bounding box center [645, 39] width 7 height 6
click at [40, 89] on div "Impuestos" at bounding box center [74, 90] width 87 height 8
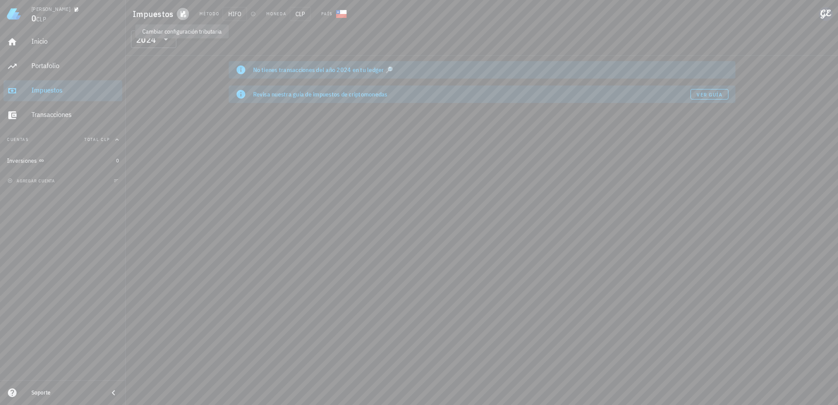
click at [183, 13] on icon "button" at bounding box center [184, 14] width 6 height 7
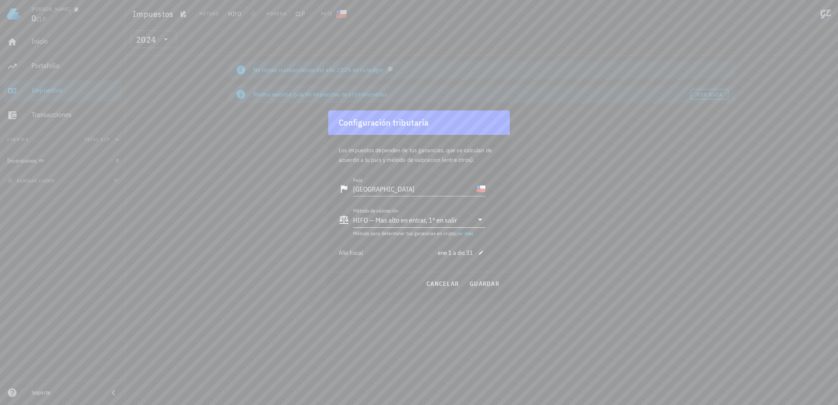
click at [479, 222] on icon at bounding box center [480, 219] width 10 height 10
click at [494, 229] on div "País Chile Método de valoración HIFO — Mas alto en entrar, 1º en salir Método p…" at bounding box center [419, 221] width 161 height 102
click at [430, 286] on span "cancelar" at bounding box center [442, 284] width 33 height 8
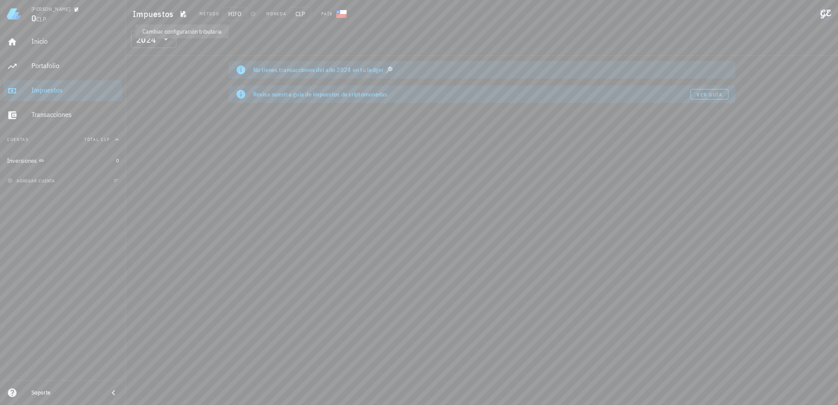
click at [194, 110] on div "No tienes transacciones del año 2024 en tu ledger 🔎 Revisa nuestra guía de impu…" at bounding box center [482, 230] width 712 height 349
click at [69, 69] on div "Portafolio" at bounding box center [74, 66] width 87 height 8
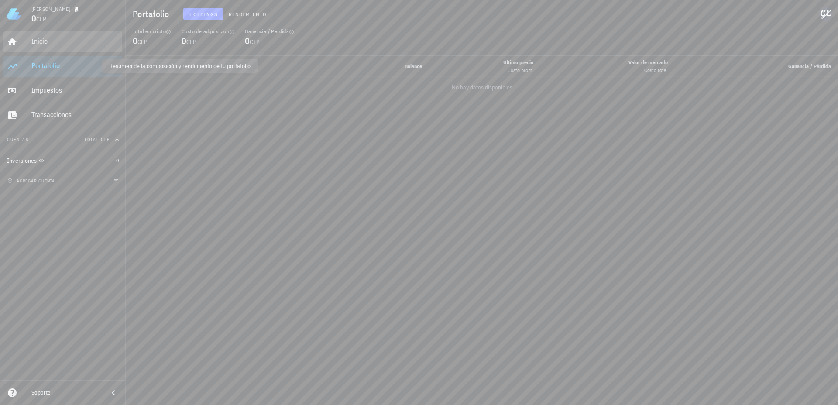
click at [60, 48] on div "Inicio" at bounding box center [74, 42] width 87 height 20
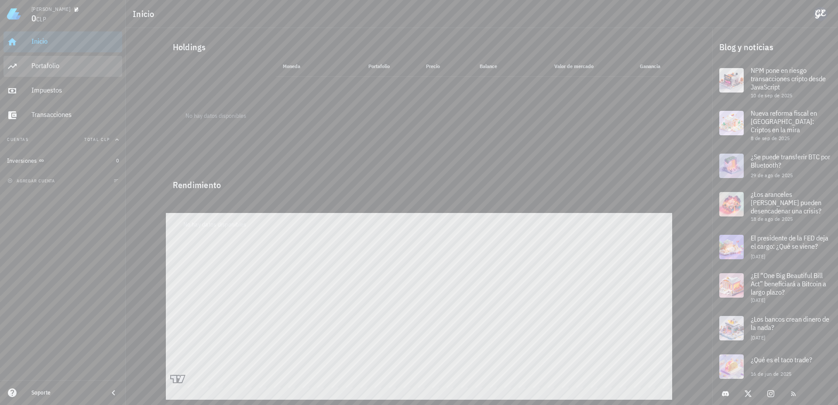
click at [79, 71] on div "Portafolio" at bounding box center [74, 66] width 87 height 20
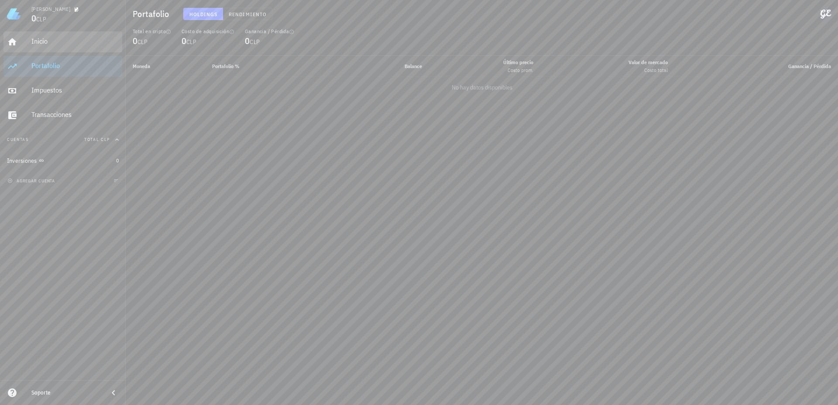
click at [72, 47] on div "Inicio" at bounding box center [74, 42] width 87 height 20
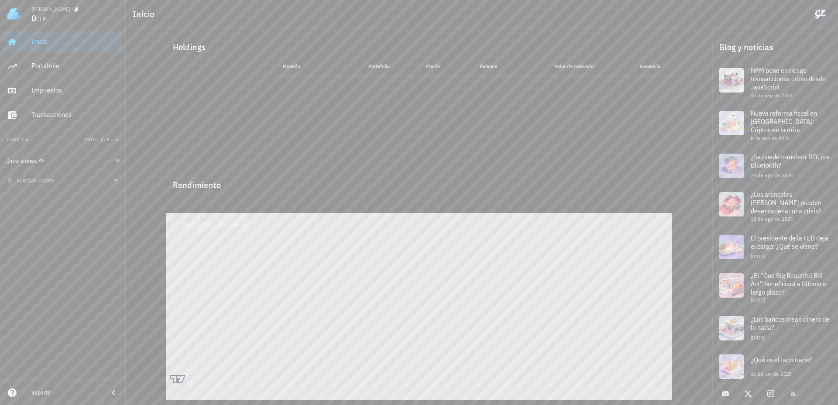
click at [282, 35] on div "Holdings" at bounding box center [419, 47] width 507 height 28
